Goal: Task Accomplishment & Management: Use online tool/utility

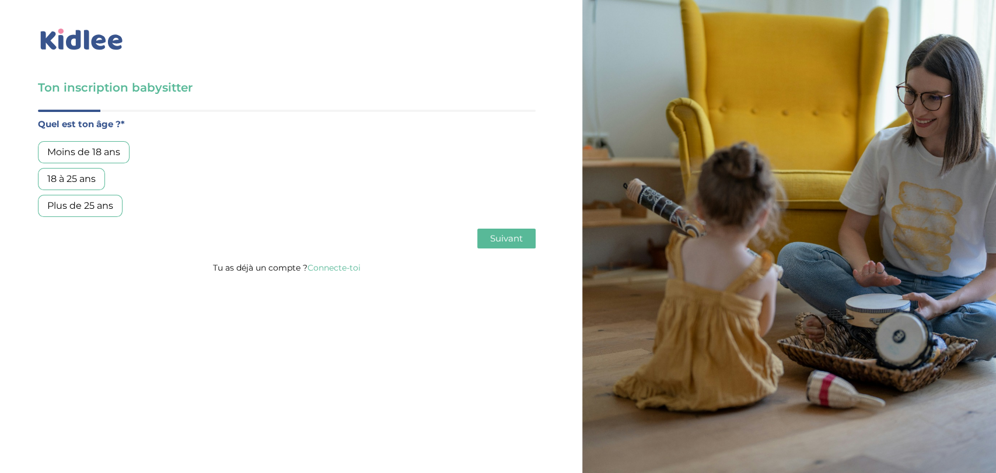
click at [344, 268] on link "Connecte-toi" at bounding box center [334, 268] width 53 height 11
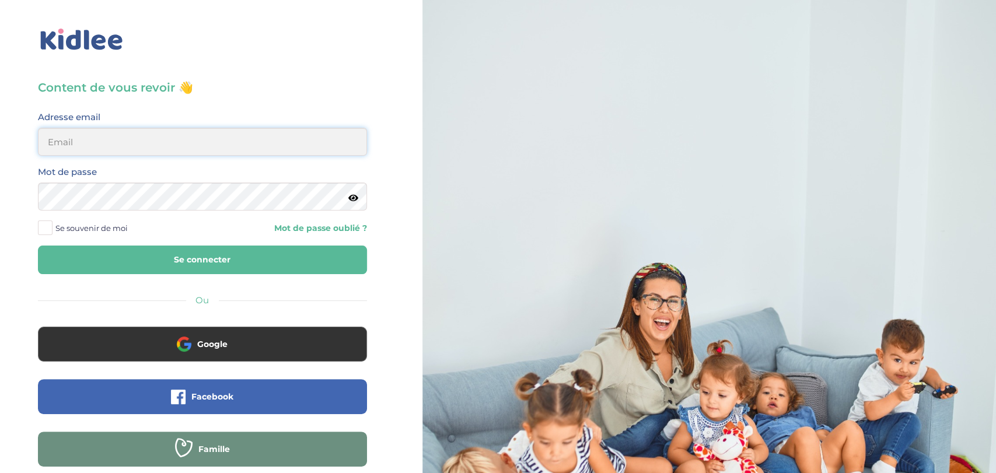
click at [196, 137] on input "email" at bounding box center [202, 142] width 329 height 28
type input "g.kawonda@yahoo.com"
click at [38, 246] on button "Se connecter" at bounding box center [202, 260] width 329 height 29
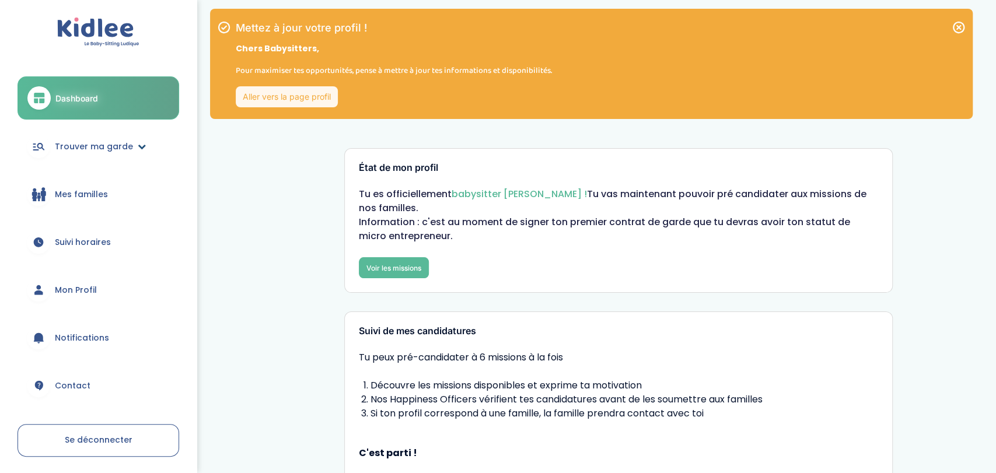
click at [117, 141] on span "Trouver ma garde" at bounding box center [94, 147] width 78 height 12
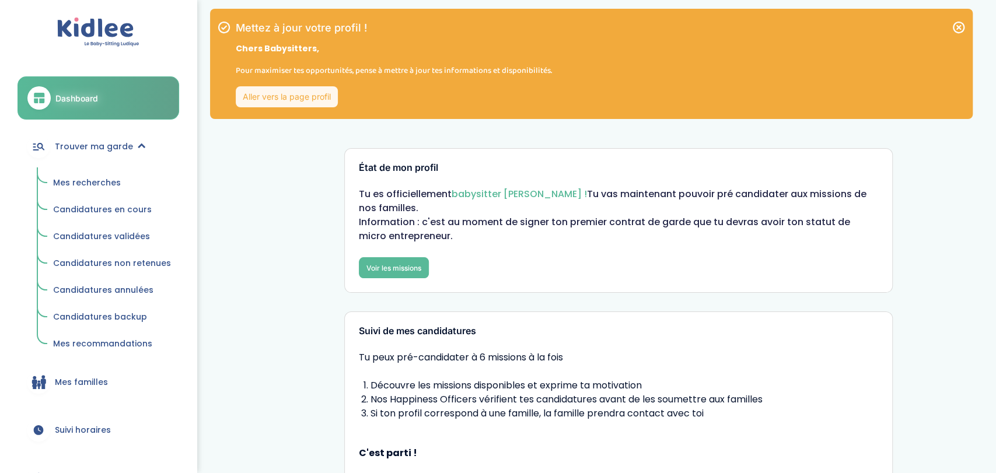
click at [98, 177] on span "Mes recherches" at bounding box center [87, 183] width 68 height 12
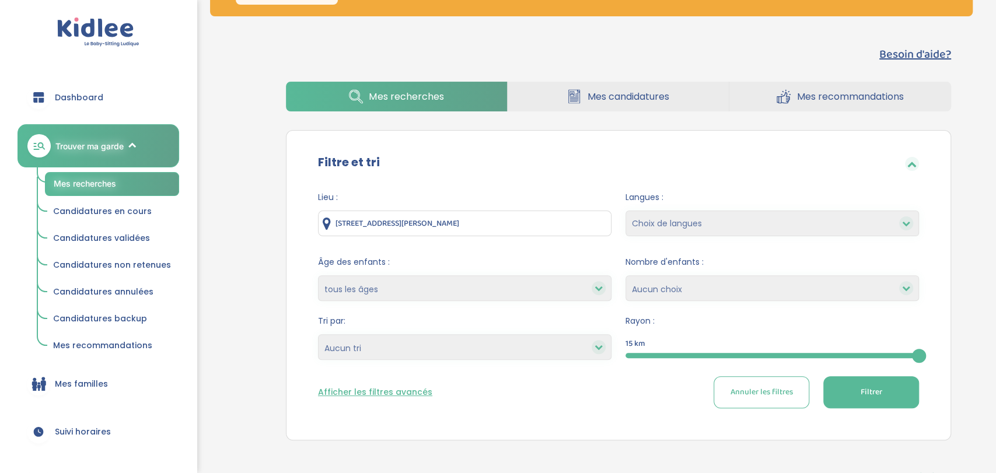
scroll to position [103, 0]
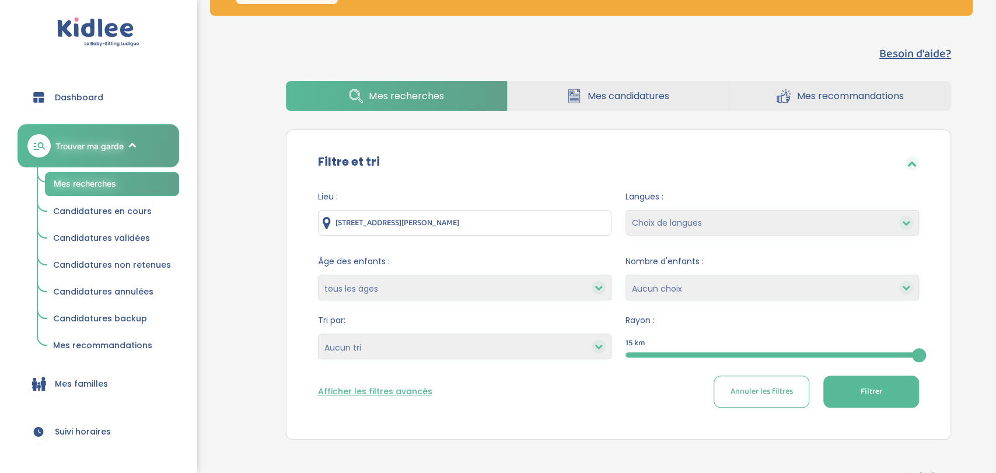
click at [644, 357] on div at bounding box center [773, 355] width 294 height 5
click at [502, 229] on input "4 Rue Jean-Pierre Beltoise, Linas, France" at bounding box center [465, 223] width 294 height 26
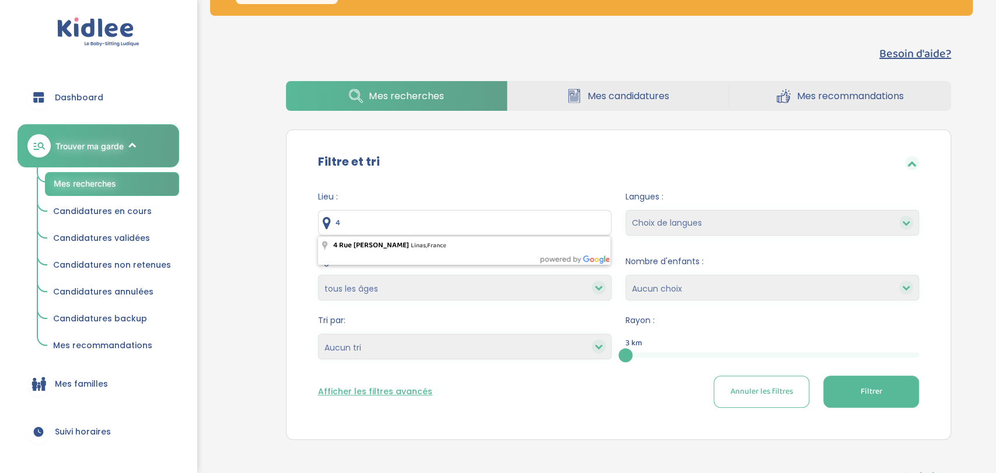
type input "4"
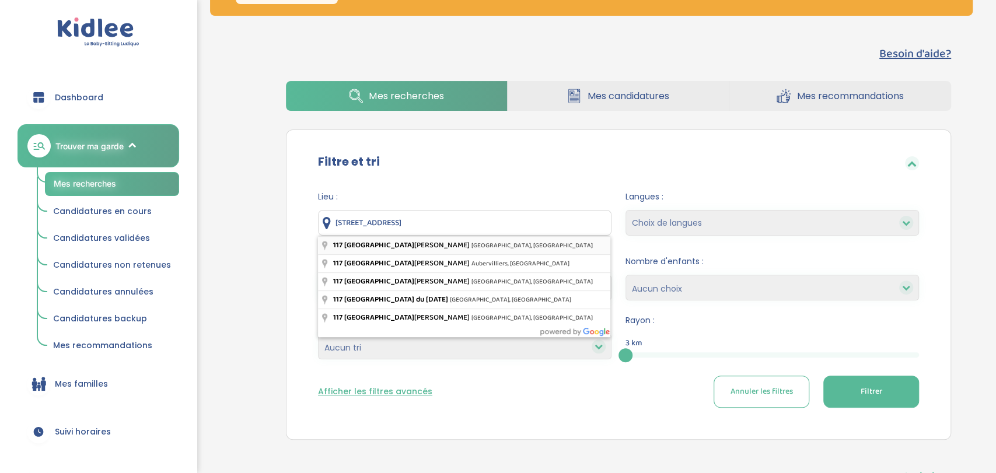
type input "117 Avenue Victor Hugo, Paris, France"
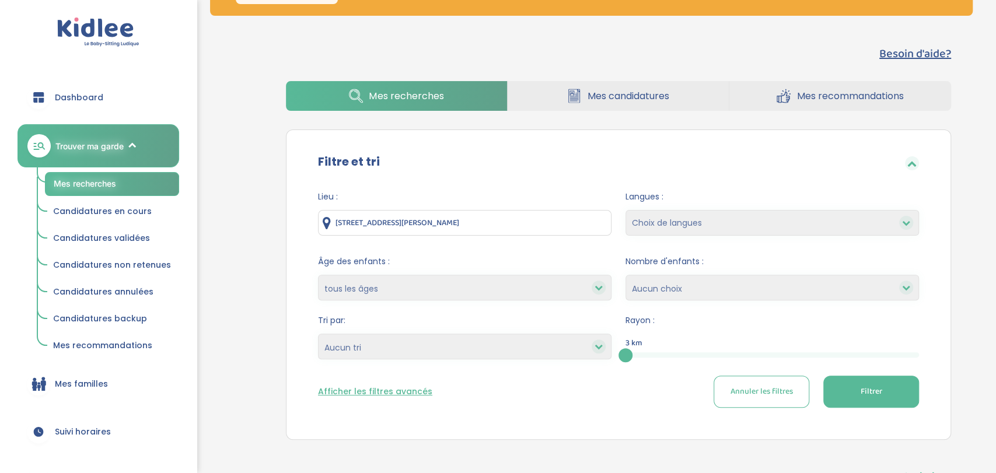
click at [889, 399] on button "Filtrer" at bounding box center [871, 392] width 96 height 32
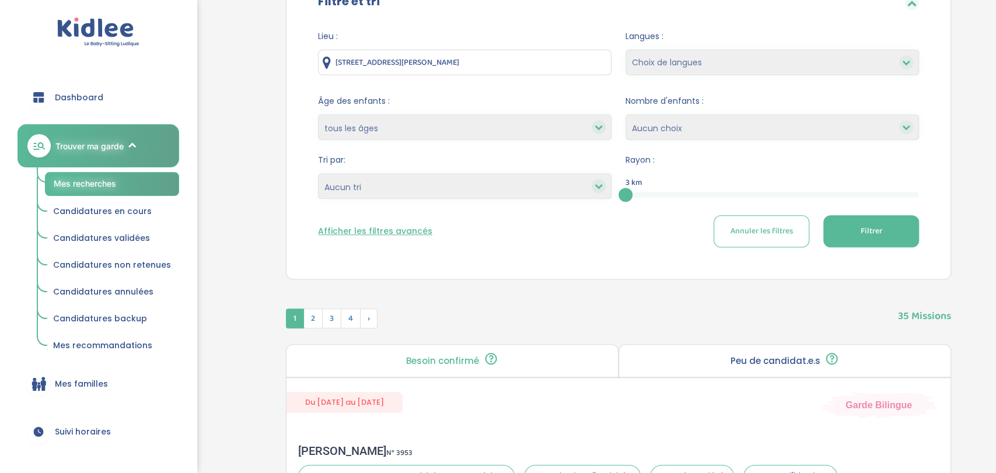
scroll to position [259, 0]
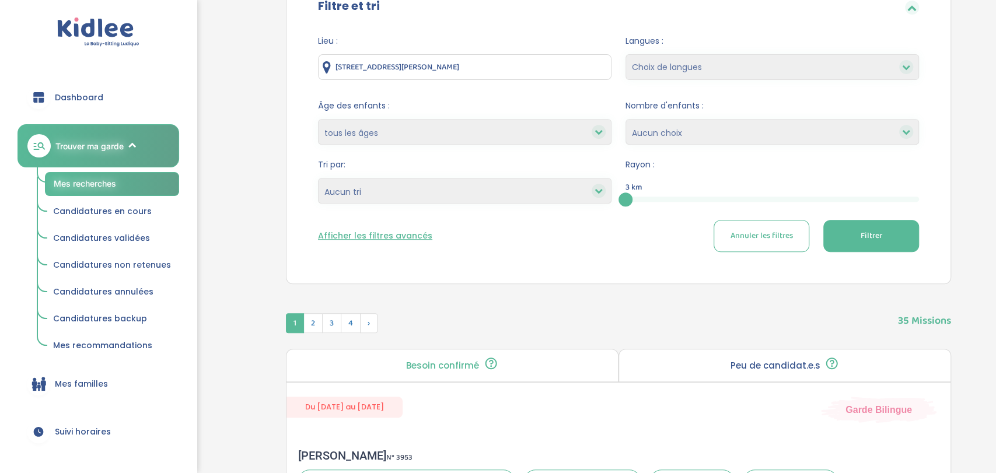
click at [390, 236] on button "Afficher les filtres avancés" at bounding box center [375, 236] width 114 height 12
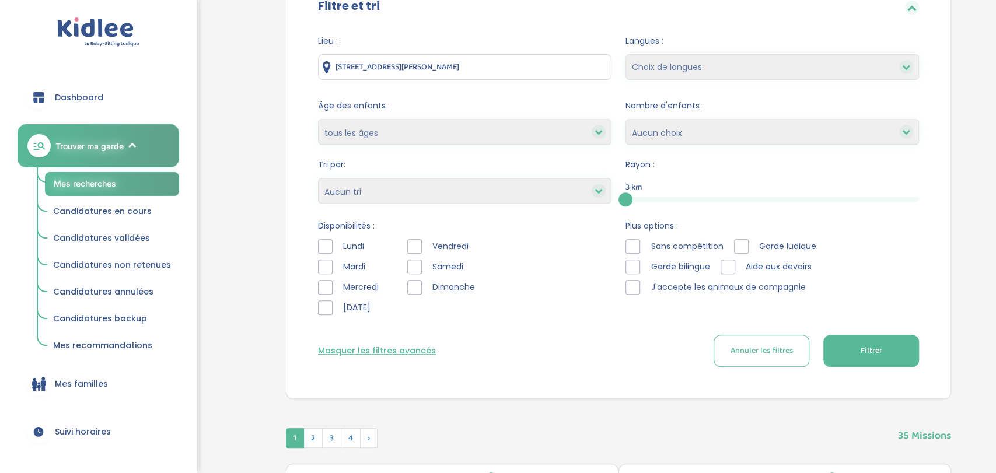
click at [329, 249] on div at bounding box center [325, 246] width 15 height 15
click at [416, 250] on div at bounding box center [414, 246] width 15 height 15
click at [881, 339] on button "Filtrer" at bounding box center [871, 351] width 96 height 32
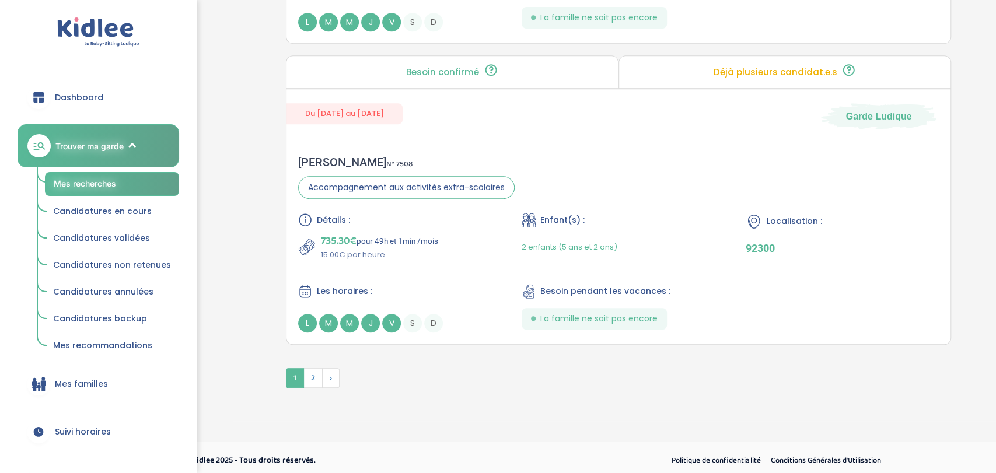
scroll to position [3350, 0]
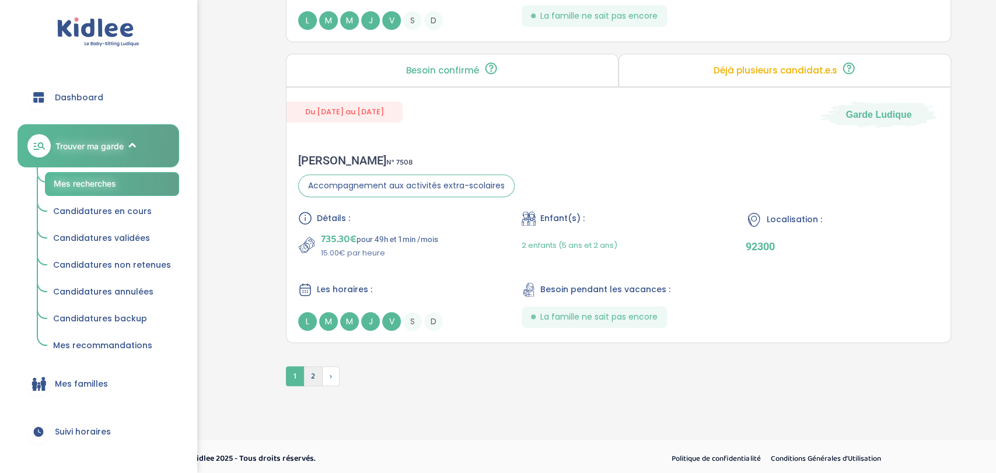
click at [312, 374] on span "2" at bounding box center [312, 377] width 19 height 20
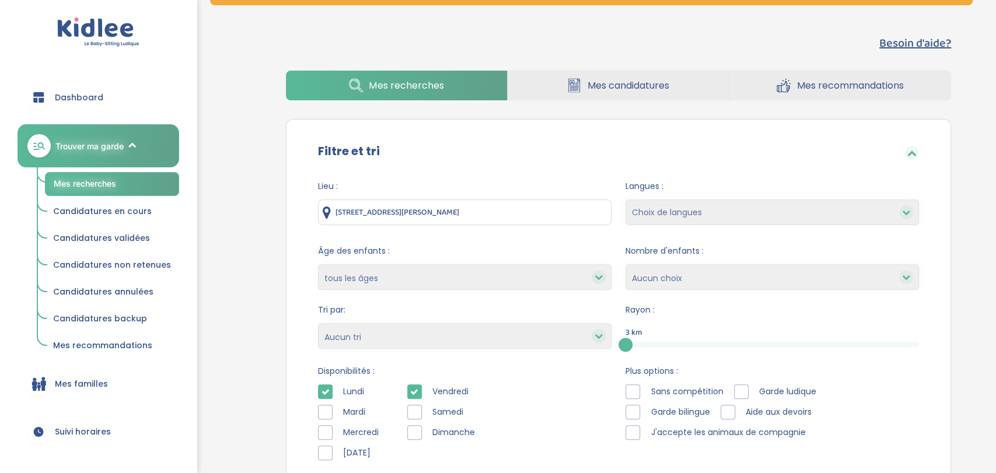
scroll to position [106, 0]
